Goal: Information Seeking & Learning: Learn about a topic

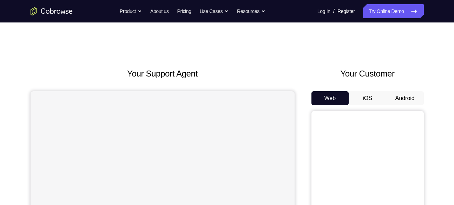
click at [408, 97] on button "Android" at bounding box center [405, 98] width 38 height 14
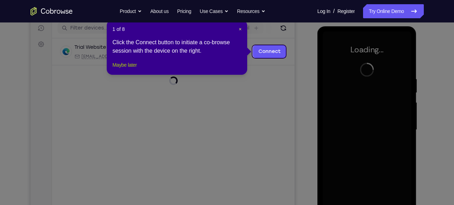
click at [136, 69] on button "Maybe later" at bounding box center [124, 65] width 24 height 8
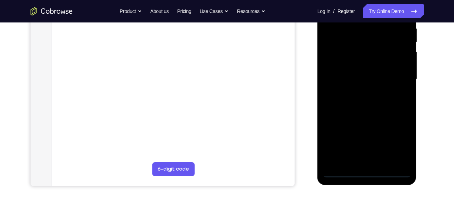
scroll to position [140, 0]
click at [370, 173] on div at bounding box center [366, 79] width 88 height 196
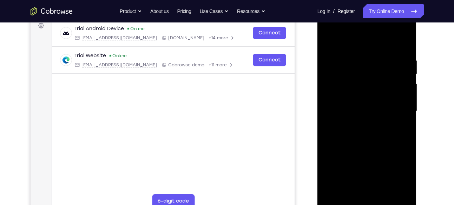
scroll to position [108, 0]
click at [403, 171] on div at bounding box center [366, 112] width 88 height 196
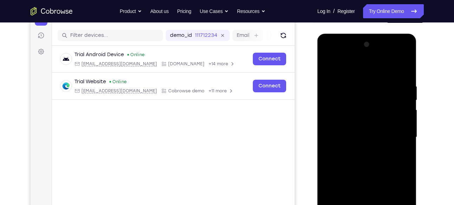
scroll to position [82, 0]
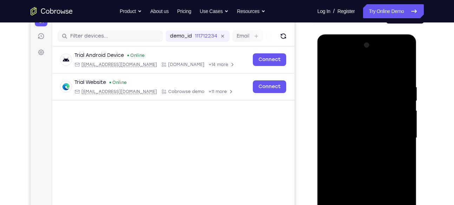
click at [341, 54] on div at bounding box center [366, 138] width 88 height 196
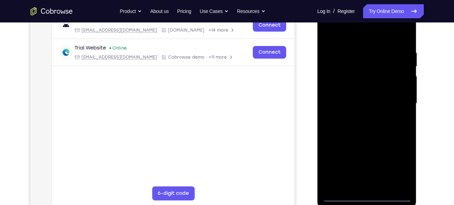
scroll to position [121, 0]
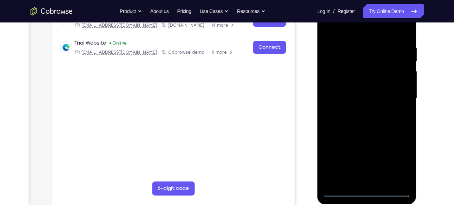
click at [402, 94] on div at bounding box center [366, 98] width 88 height 196
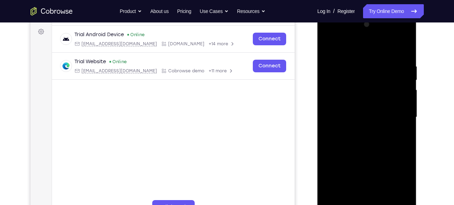
scroll to position [102, 0]
click at [359, 131] on div at bounding box center [366, 118] width 88 height 196
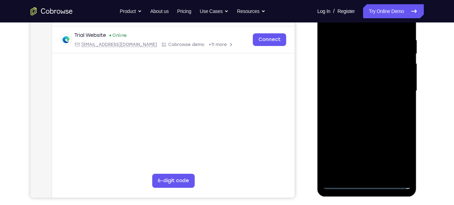
scroll to position [129, 0]
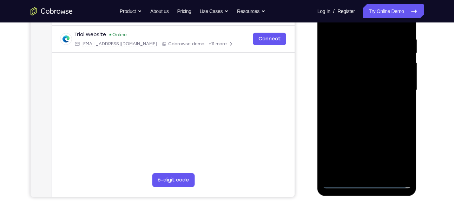
click at [365, 125] on div at bounding box center [366, 90] width 88 height 196
click at [365, 85] on div at bounding box center [366, 90] width 88 height 196
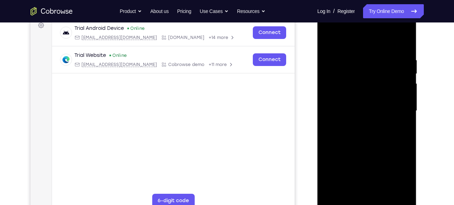
scroll to position [108, 0]
click at [361, 107] on div at bounding box center [366, 111] width 88 height 196
click at [368, 105] on div at bounding box center [366, 111] width 88 height 196
click at [369, 119] on div at bounding box center [366, 111] width 88 height 196
click at [371, 189] on div at bounding box center [366, 111] width 88 height 196
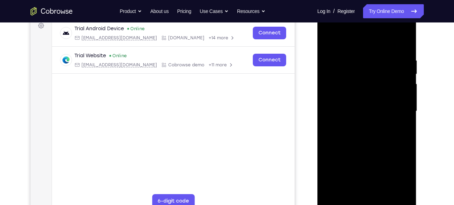
click at [374, 90] on div at bounding box center [366, 111] width 88 height 196
click at [353, 78] on div at bounding box center [366, 111] width 88 height 196
click at [337, 78] on div at bounding box center [366, 111] width 88 height 196
click at [376, 71] on div at bounding box center [366, 111] width 88 height 196
click at [377, 78] on div at bounding box center [366, 111] width 88 height 196
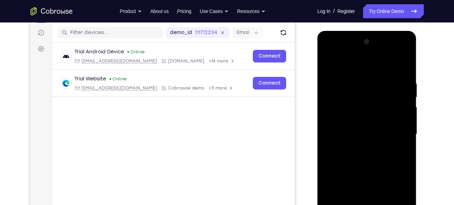
scroll to position [121, 0]
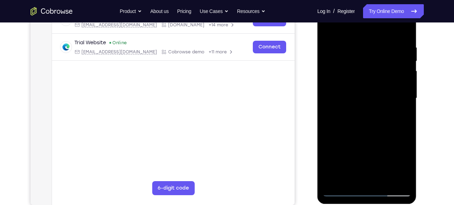
click at [384, 127] on div at bounding box center [366, 98] width 88 height 196
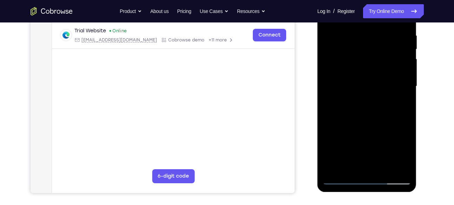
scroll to position [172, 0]
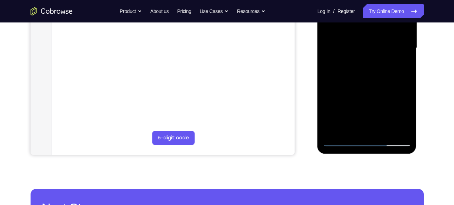
click at [384, 133] on div at bounding box center [366, 48] width 88 height 196
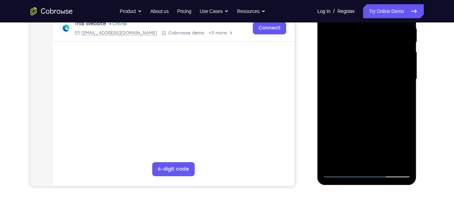
scroll to position [140, 0]
click at [368, 116] on div at bounding box center [366, 79] width 88 height 196
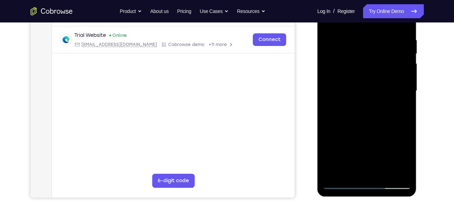
scroll to position [127, 0]
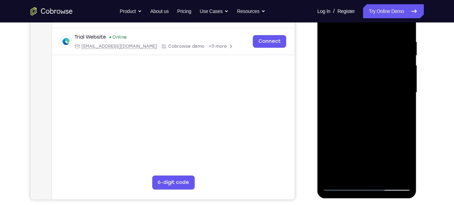
click at [355, 96] on div at bounding box center [366, 92] width 88 height 196
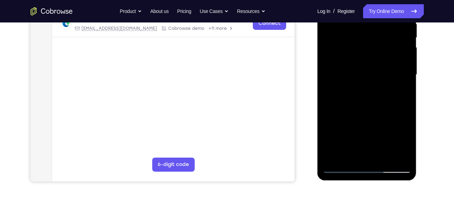
scroll to position [145, 0]
click at [351, 150] on div at bounding box center [366, 74] width 88 height 196
click at [397, 90] on div at bounding box center [366, 74] width 88 height 196
click at [341, 91] on div at bounding box center [366, 74] width 88 height 196
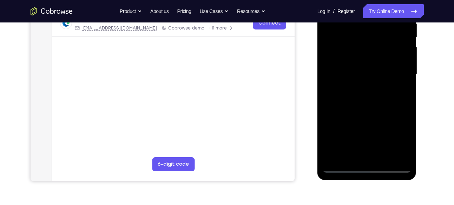
click at [398, 90] on div at bounding box center [366, 74] width 88 height 196
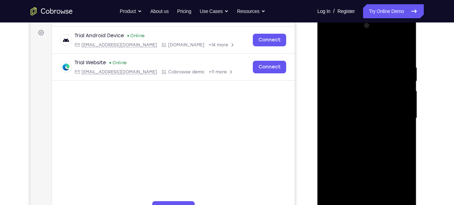
scroll to position [132, 0]
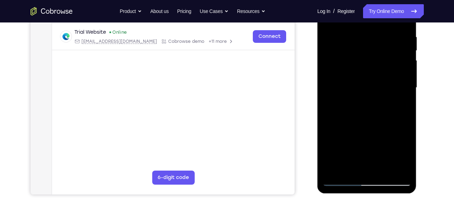
click at [400, 106] on div at bounding box center [366, 87] width 88 height 196
click at [347, 108] on div at bounding box center [366, 87] width 88 height 196
click at [346, 104] on div at bounding box center [366, 87] width 88 height 196
click at [344, 106] on div at bounding box center [366, 87] width 88 height 196
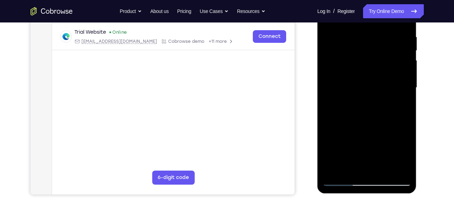
click at [344, 106] on div at bounding box center [366, 87] width 88 height 196
click at [398, 105] on div at bounding box center [366, 87] width 88 height 196
click at [402, 106] on div at bounding box center [366, 87] width 88 height 196
click at [400, 105] on div at bounding box center [366, 87] width 88 height 196
click at [335, 104] on div at bounding box center [366, 87] width 88 height 196
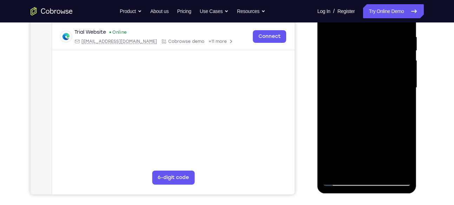
click at [335, 104] on div at bounding box center [366, 87] width 88 height 196
click at [333, 105] on div at bounding box center [366, 87] width 88 height 196
click at [399, 104] on div at bounding box center [366, 87] width 88 height 196
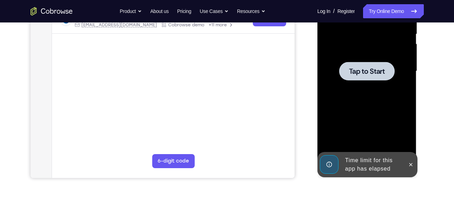
scroll to position [149, 0]
click at [411, 161] on icon at bounding box center [411, 164] width 6 height 6
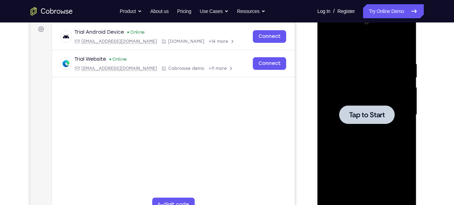
scroll to position [103, 0]
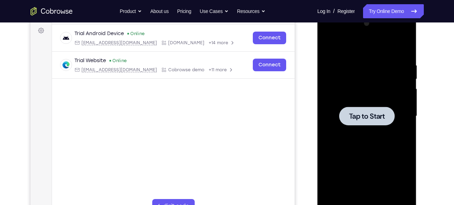
click at [364, 110] on div at bounding box center [366, 116] width 55 height 19
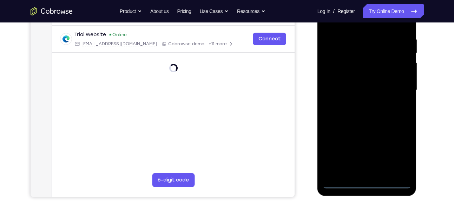
scroll to position [130, 0]
